Goal: Transaction & Acquisition: Purchase product/service

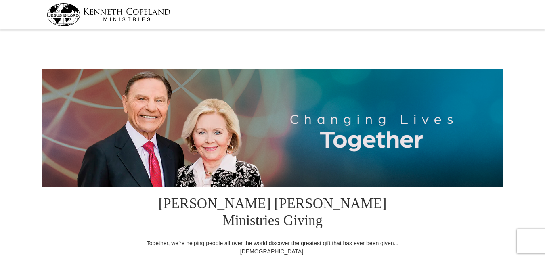
select select "[GEOGRAPHIC_DATA]"
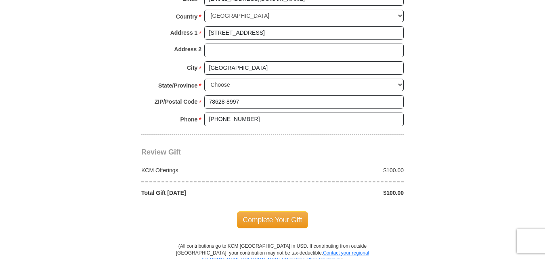
scroll to position [686, 0]
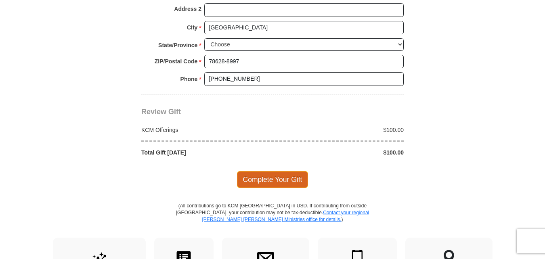
click at [283, 171] on span "Complete Your Gift" at bounding box center [272, 179] width 71 height 17
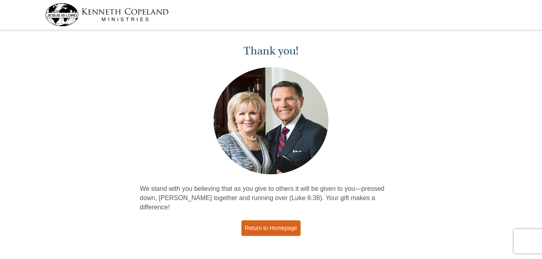
click at [273, 220] on link "Return to Homepage" at bounding box center [271, 228] width 60 height 16
